Goal: Entertainment & Leisure: Consume media (video, audio)

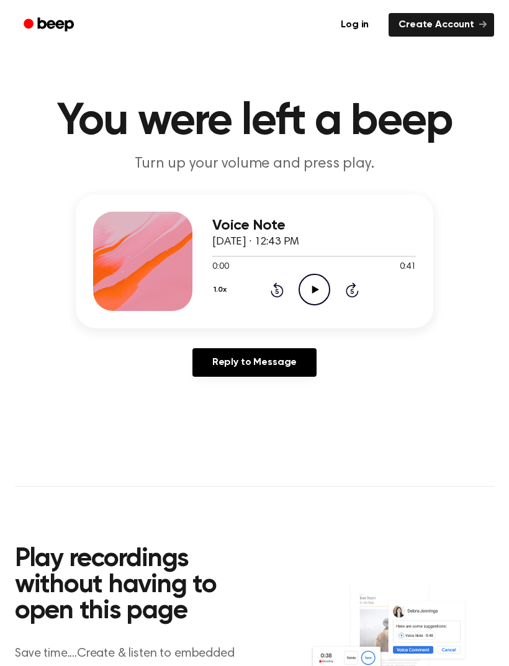
click at [320, 289] on icon "Play Audio" at bounding box center [315, 290] width 32 height 32
click at [312, 294] on icon at bounding box center [315, 290] width 6 height 8
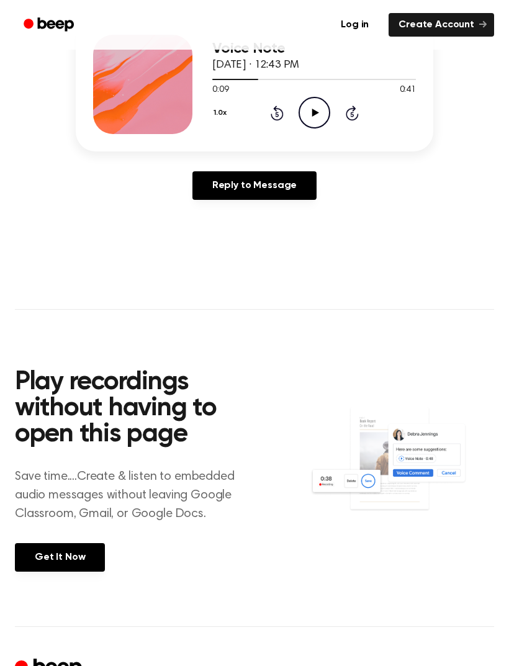
scroll to position [170, 0]
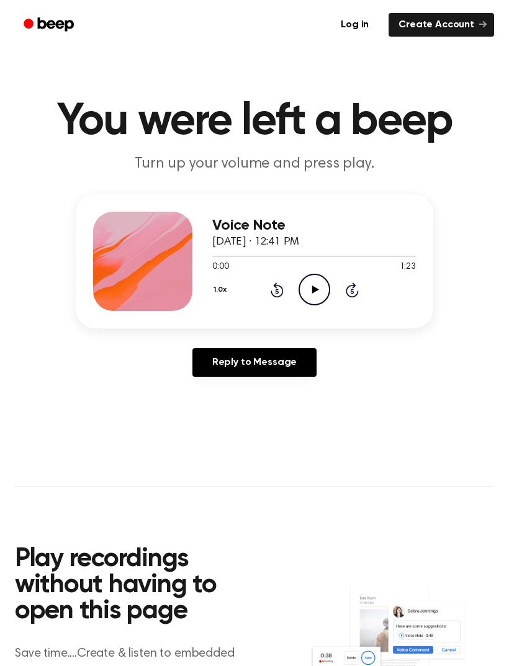
click at [310, 283] on icon "Play Audio" at bounding box center [315, 290] width 32 height 32
click at [282, 282] on icon "Rewind 5 seconds" at bounding box center [277, 290] width 14 height 16
click at [286, 285] on div "1.0x Rewind 5 seconds Pause Audio Skip 5 seconds" at bounding box center [314, 290] width 204 height 32
click at [286, 291] on div "1.0x Rewind 5 seconds Pause Audio Skip 5 seconds" at bounding box center [314, 290] width 204 height 32
click at [281, 293] on icon "Rewind 5 seconds" at bounding box center [277, 290] width 14 height 16
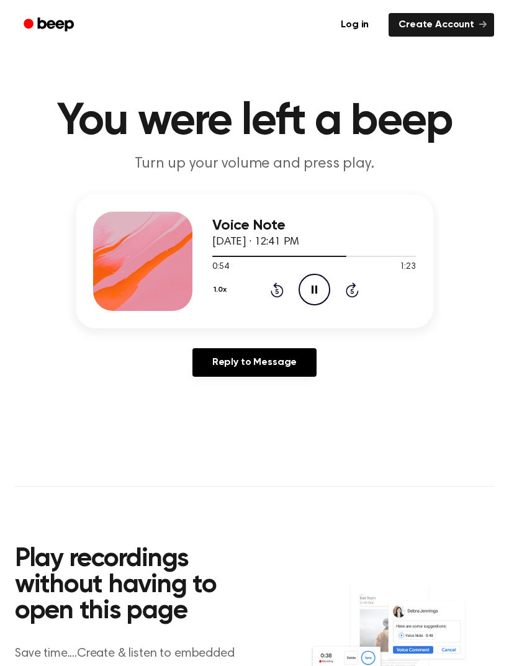
click at [283, 291] on icon at bounding box center [277, 290] width 13 height 15
click at [273, 293] on icon "Rewind 5 seconds" at bounding box center [277, 290] width 14 height 16
click at [276, 289] on icon "Rewind 5 seconds" at bounding box center [277, 290] width 14 height 16
click at [273, 290] on icon "Rewind 5 seconds" at bounding box center [277, 290] width 14 height 16
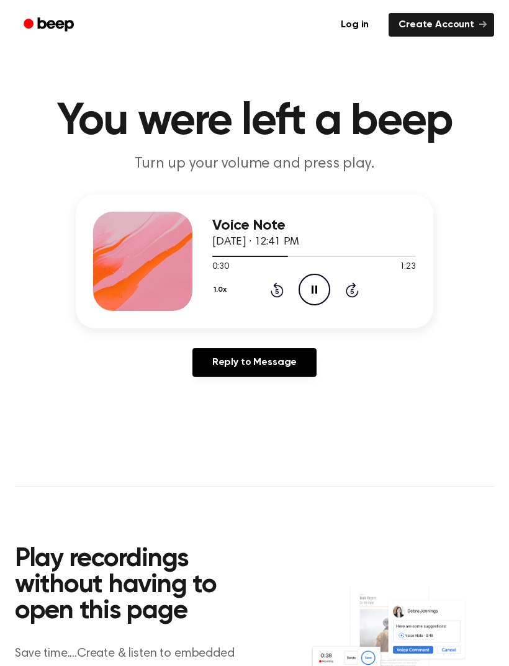
click at [273, 291] on icon "Rewind 5 seconds" at bounding box center [277, 290] width 14 height 16
click at [273, 289] on icon "Rewind 5 seconds" at bounding box center [277, 290] width 14 height 16
click at [275, 288] on icon "Rewind 5 seconds" at bounding box center [277, 290] width 14 height 16
click at [273, 292] on icon "Rewind 5 seconds" at bounding box center [277, 290] width 14 height 16
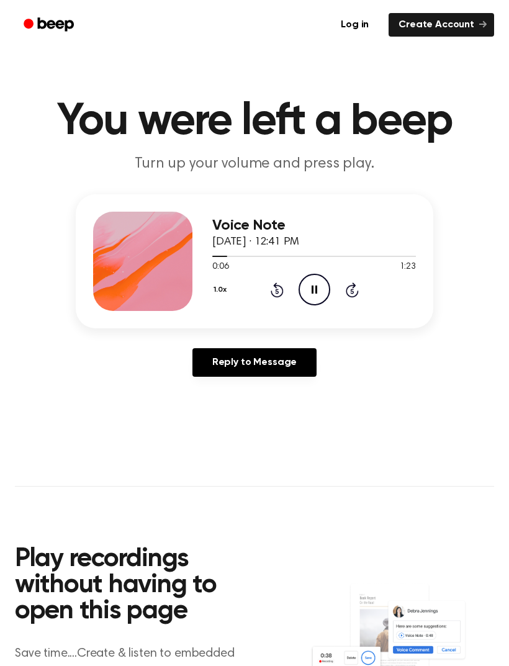
click at [274, 290] on icon "Rewind 5 seconds" at bounding box center [277, 290] width 14 height 16
click at [273, 291] on icon "Rewind 5 seconds" at bounding box center [277, 290] width 14 height 16
click at [273, 293] on icon "Rewind 5 seconds" at bounding box center [277, 290] width 14 height 16
click at [316, 298] on icon "Pause Audio" at bounding box center [315, 290] width 32 height 32
